Goal: Task Accomplishment & Management: Manage account settings

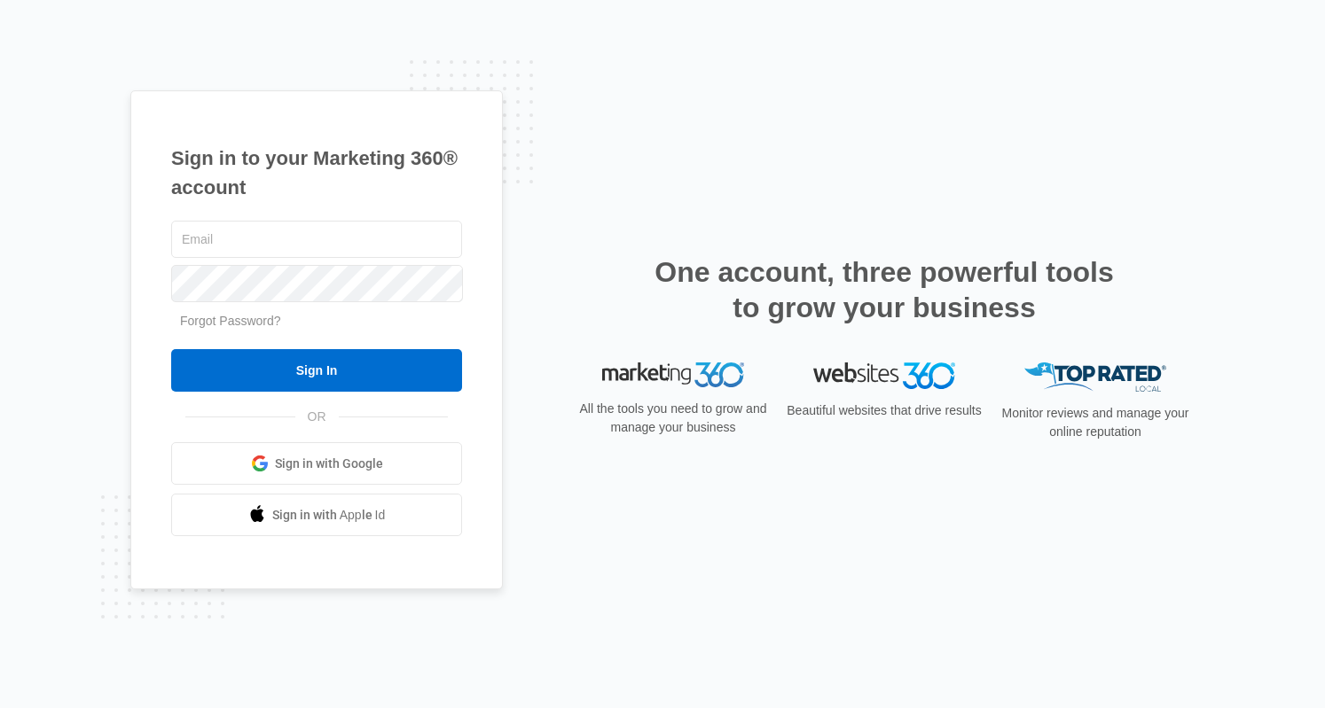
click at [334, 456] on span "Sign in with Google" at bounding box center [329, 464] width 108 height 19
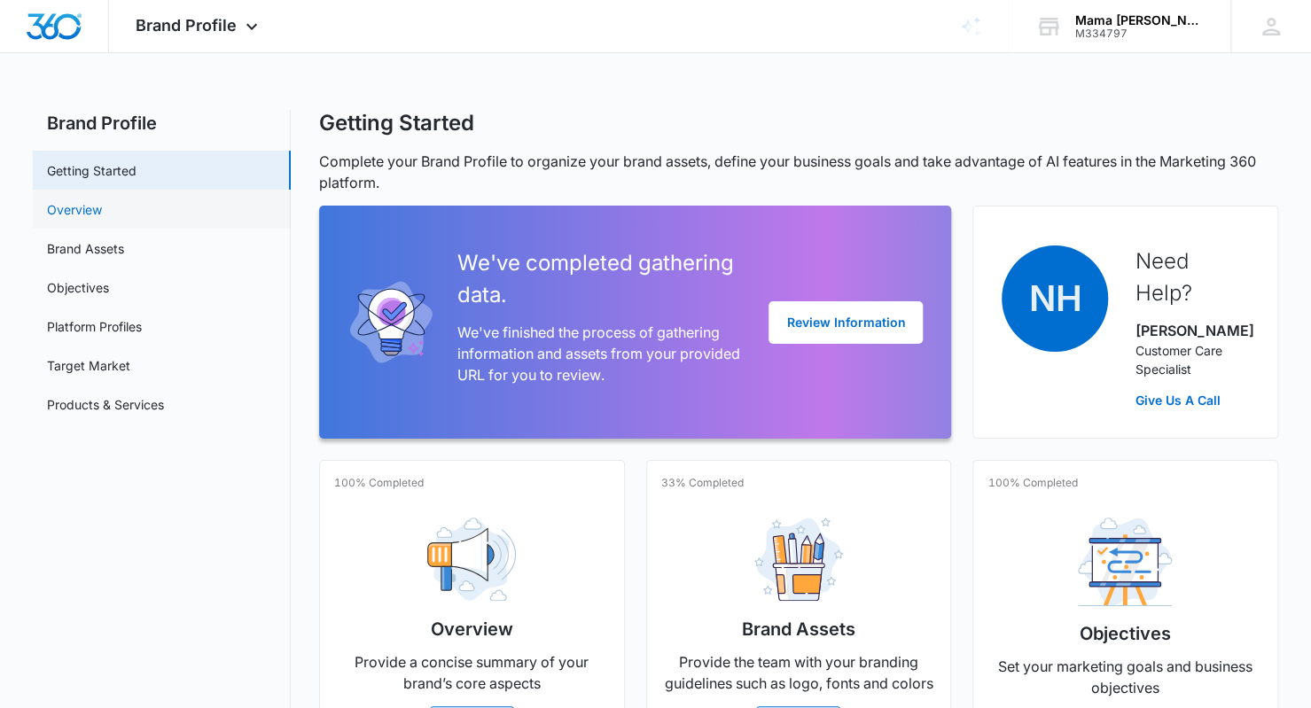
click at [92, 211] on link "Overview" at bounding box center [74, 209] width 55 height 19
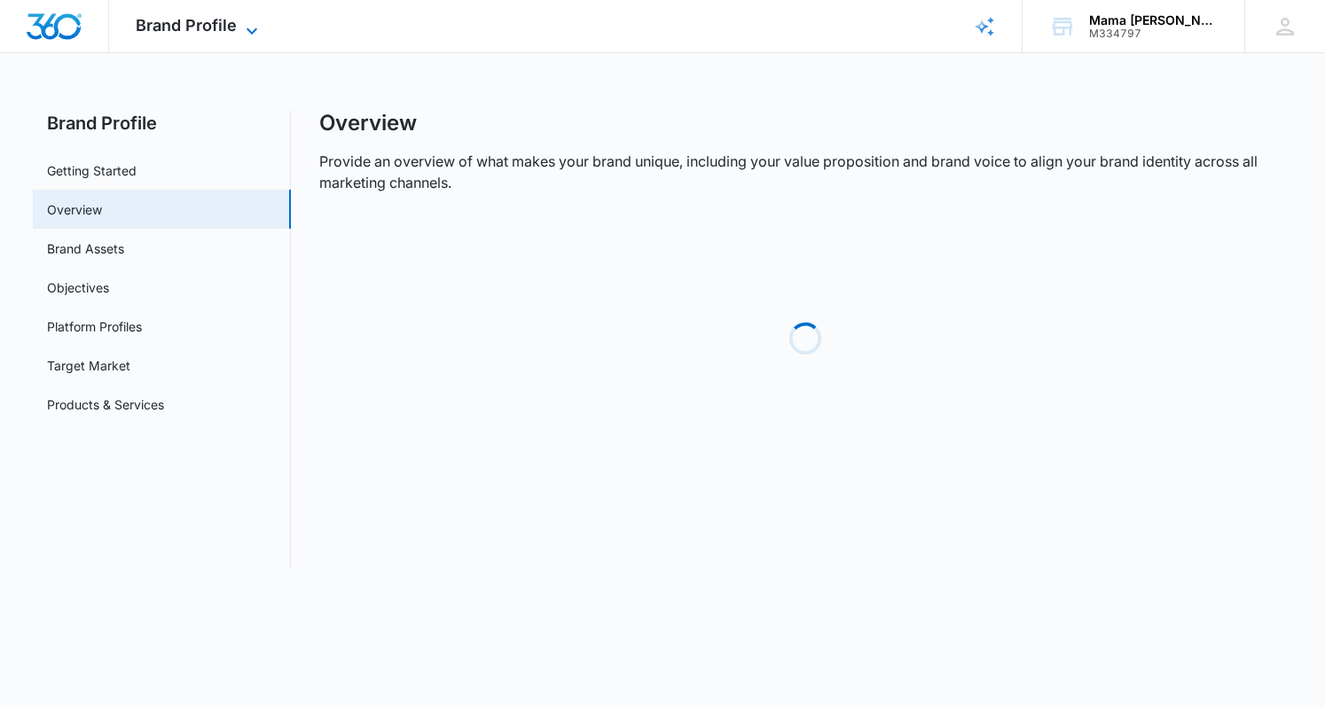
click at [252, 20] on icon at bounding box center [251, 30] width 21 height 21
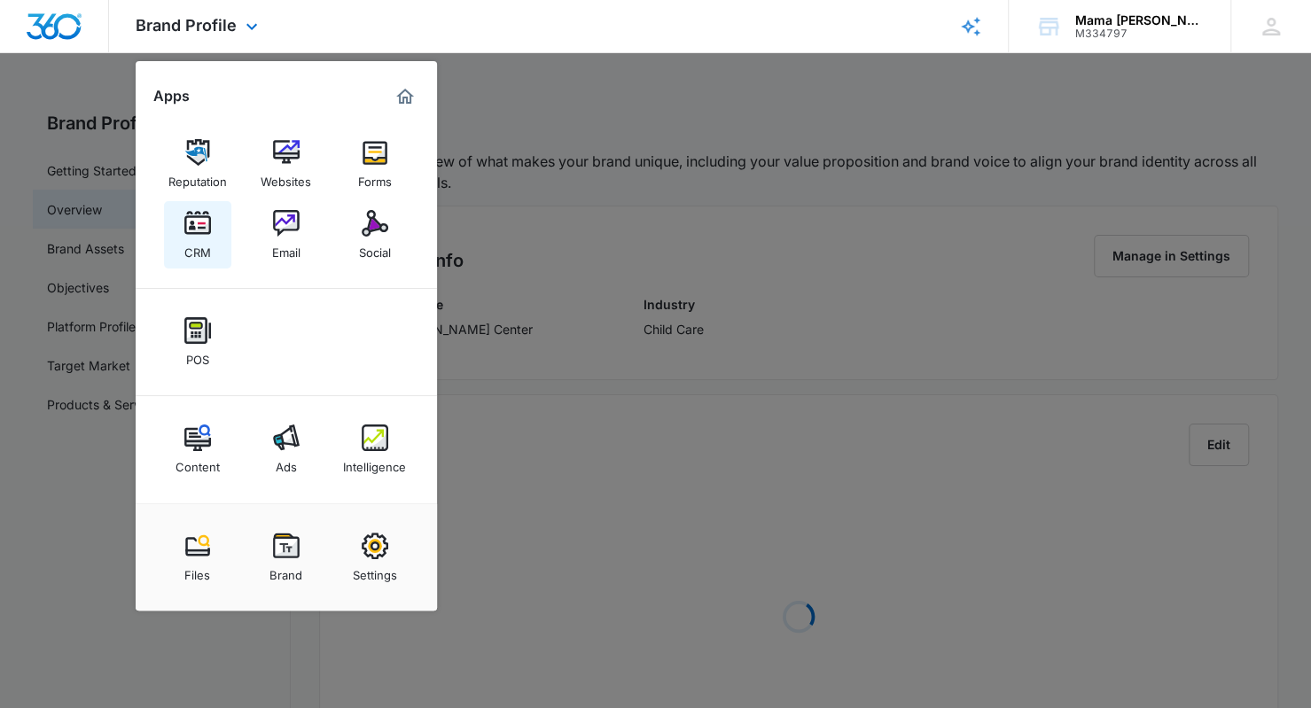
click at [195, 230] on img at bounding box center [197, 223] width 27 height 27
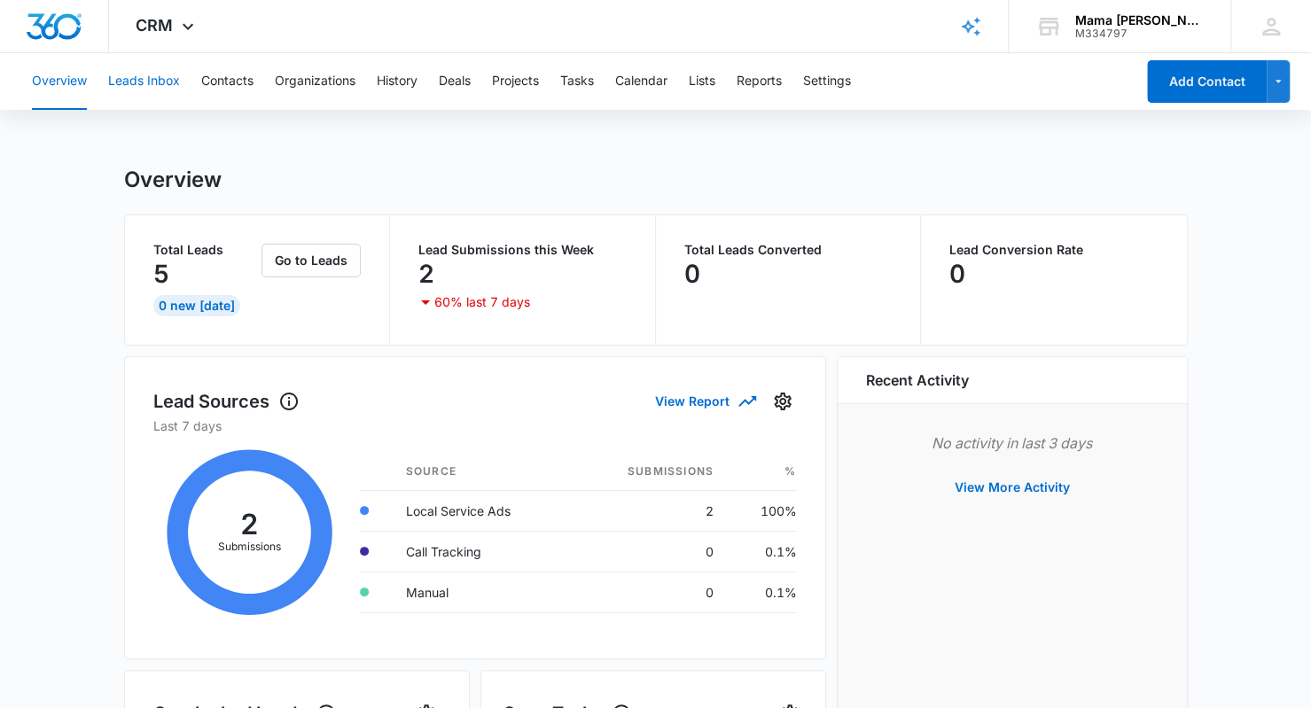
click at [153, 80] on button "Leads Inbox" at bounding box center [144, 81] width 72 height 57
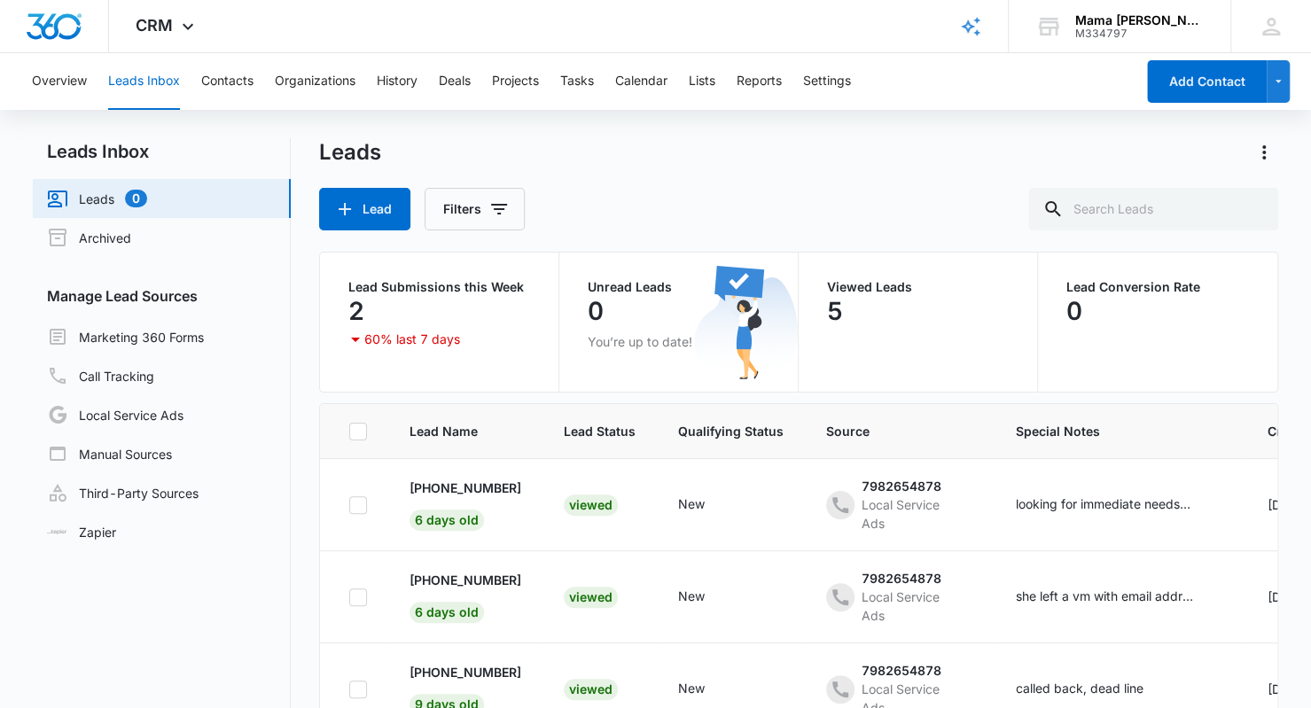
click at [606, 79] on div "Overview Leads Inbox Contacts Organizations History Deals Projects Tasks Calend…" at bounding box center [578, 81] width 1114 height 57
click at [579, 84] on button "Tasks" at bounding box center [577, 81] width 34 height 57
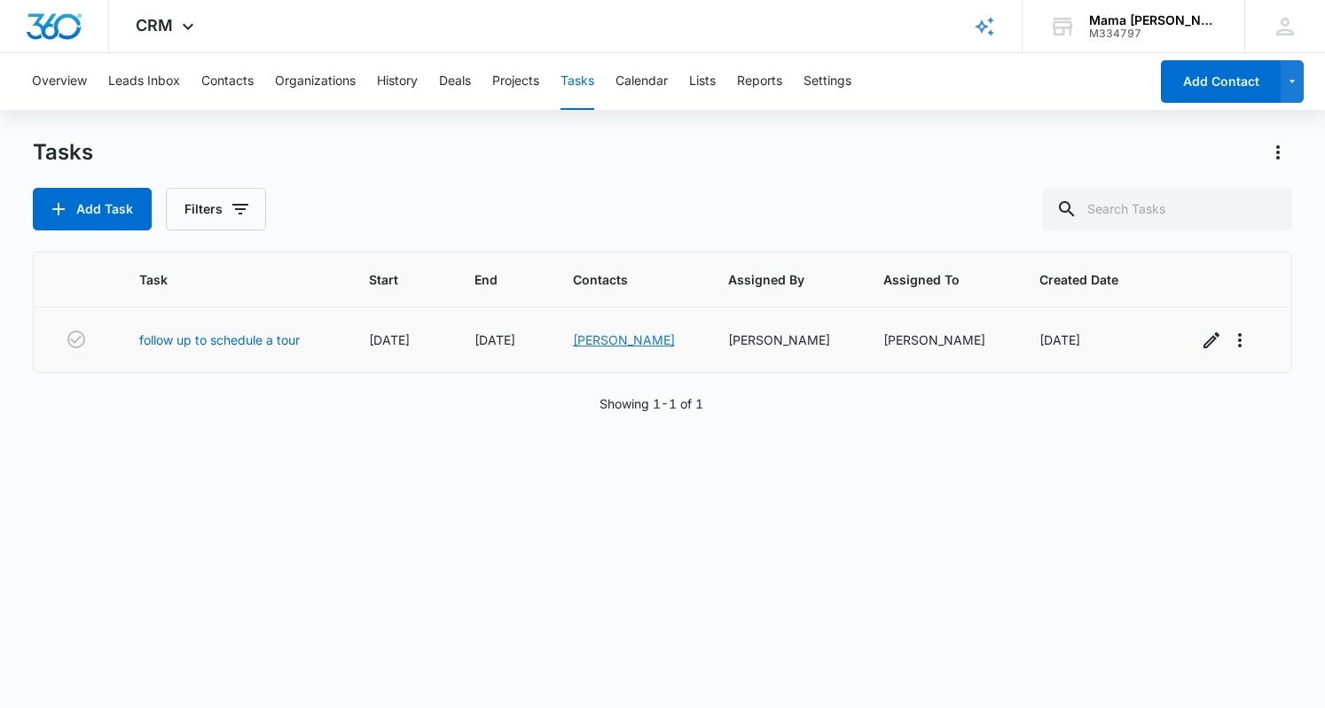
click at [612, 337] on link "[PERSON_NAME]" at bounding box center [624, 340] width 102 height 15
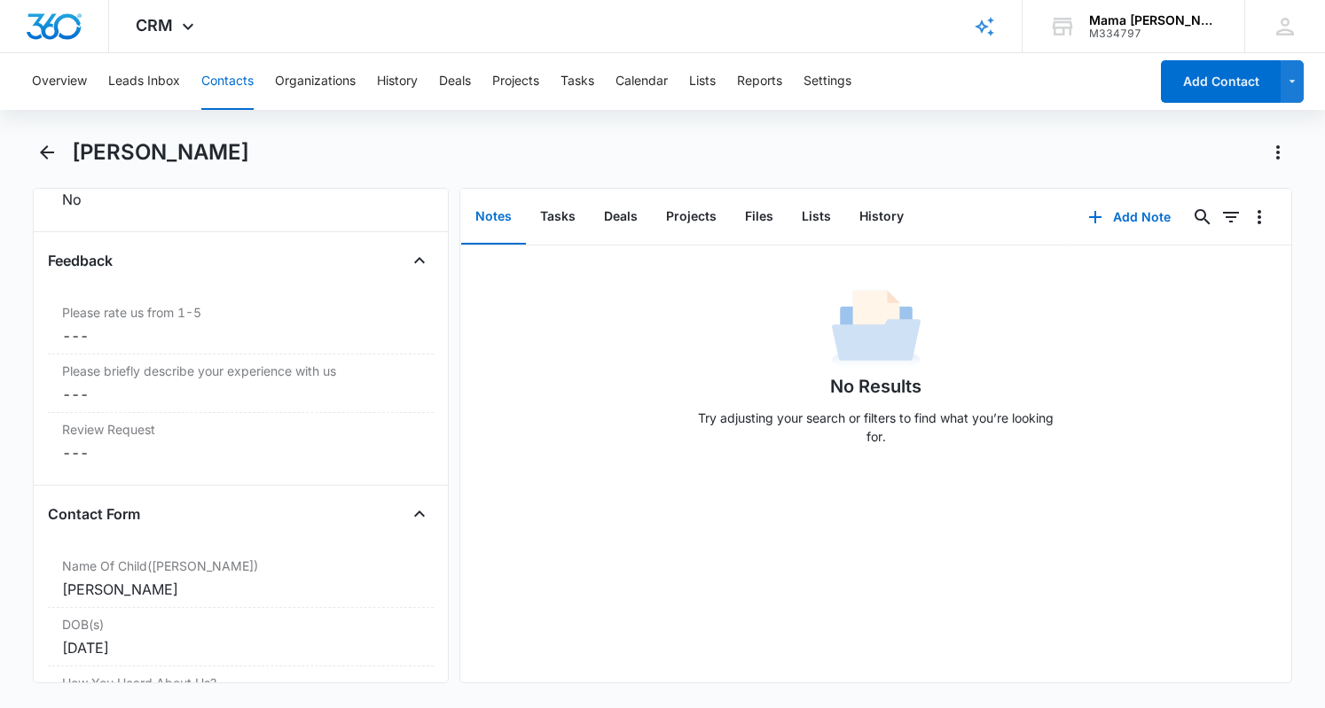
scroll to position [2068, 0]
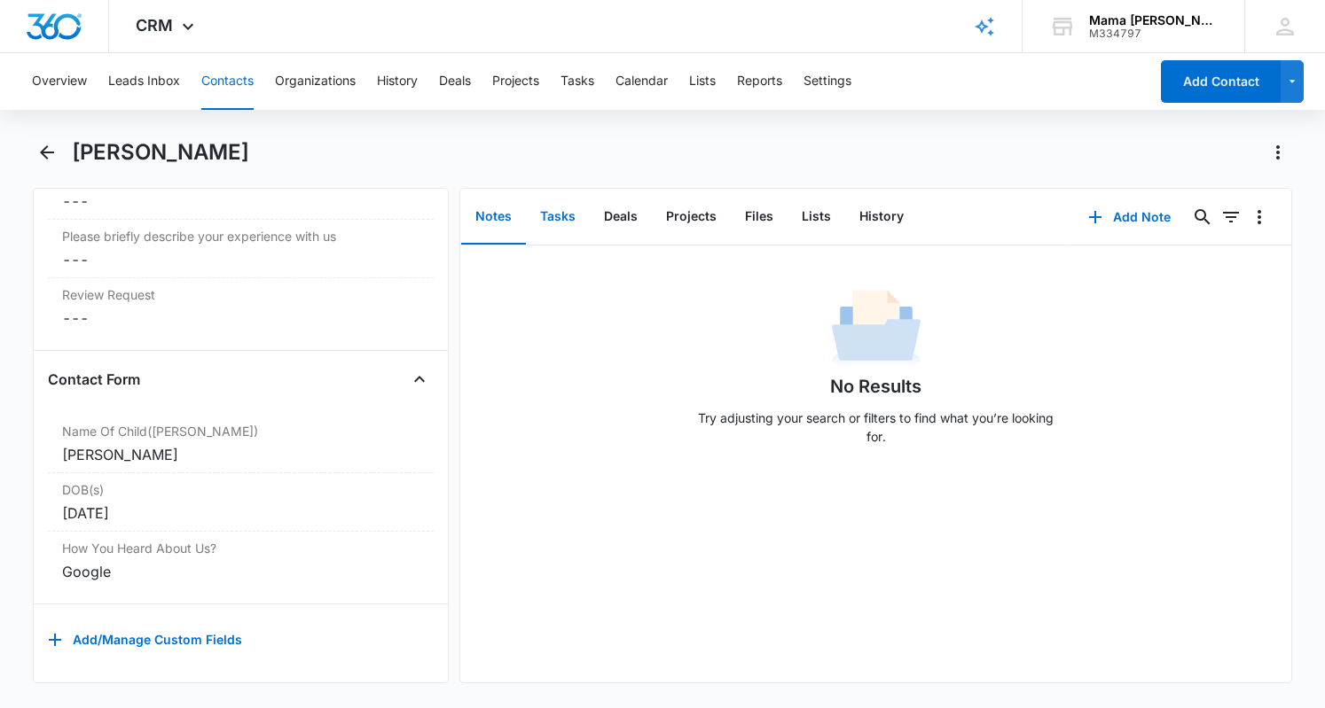
click at [562, 214] on button "Tasks" at bounding box center [558, 217] width 64 height 55
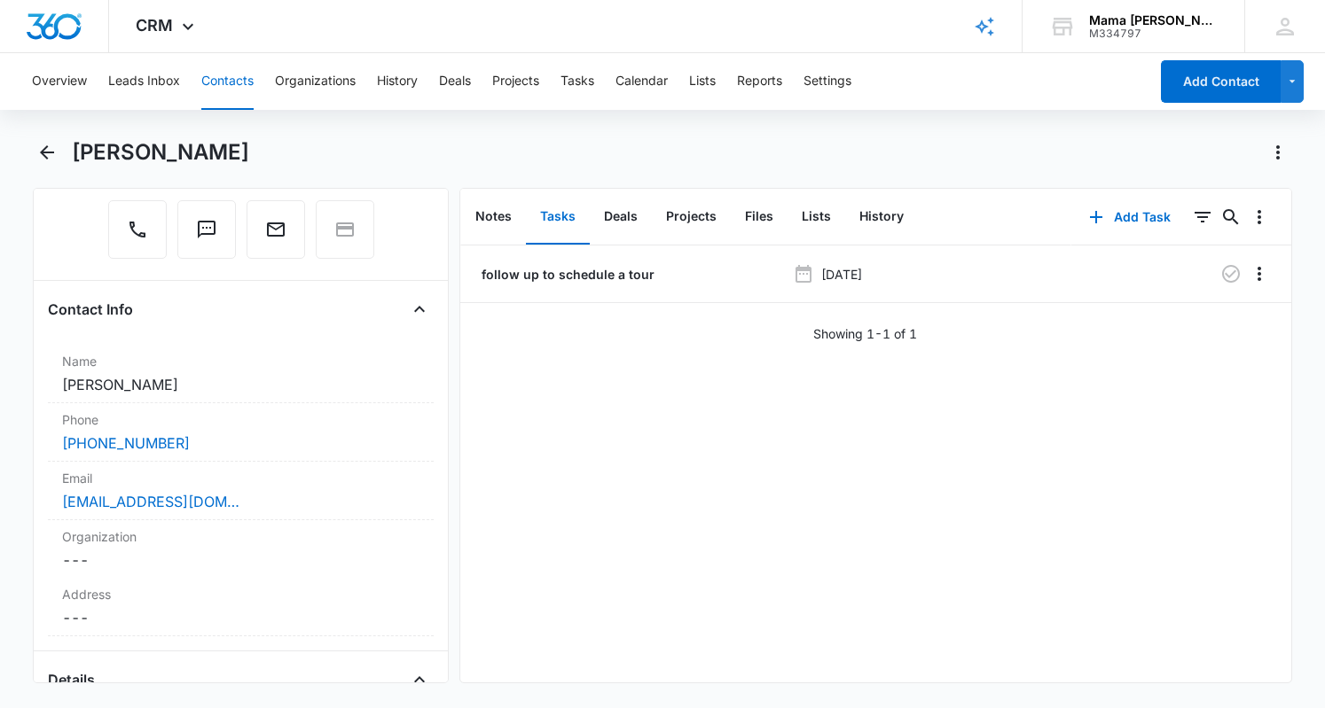
scroll to position [194, 0]
click at [1221, 274] on icon "button" at bounding box center [1230, 273] width 21 height 21
